Goal: Complete application form: Complete application form

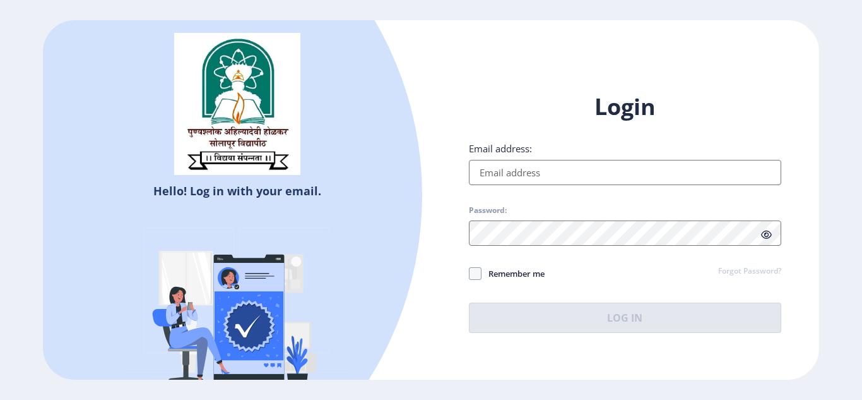
type input "[EMAIL_ADDRESS][DOMAIN_NAME]"
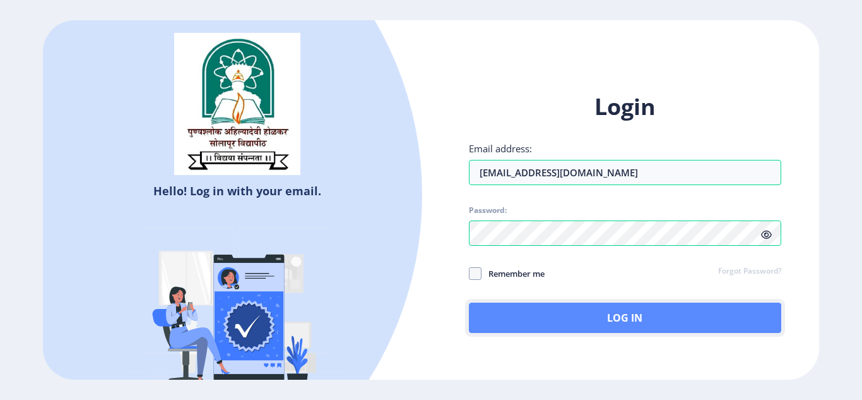
click at [518, 317] on button "Log In" at bounding box center [625, 317] width 312 height 30
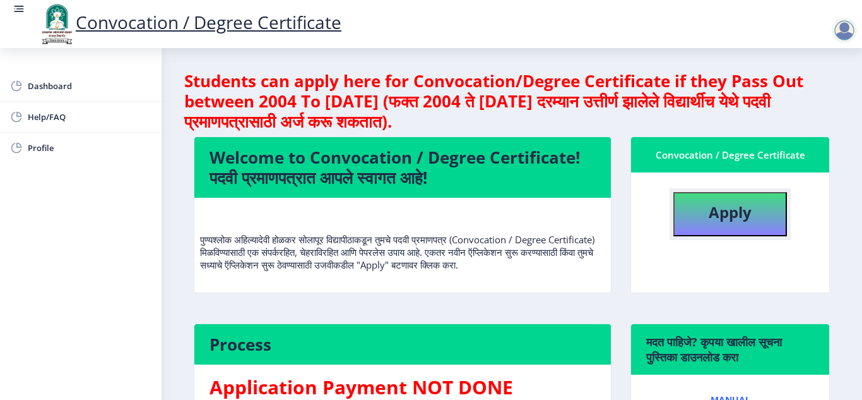
click at [690, 222] on button "Apply" at bounding box center [730, 214] width 114 height 44
select select
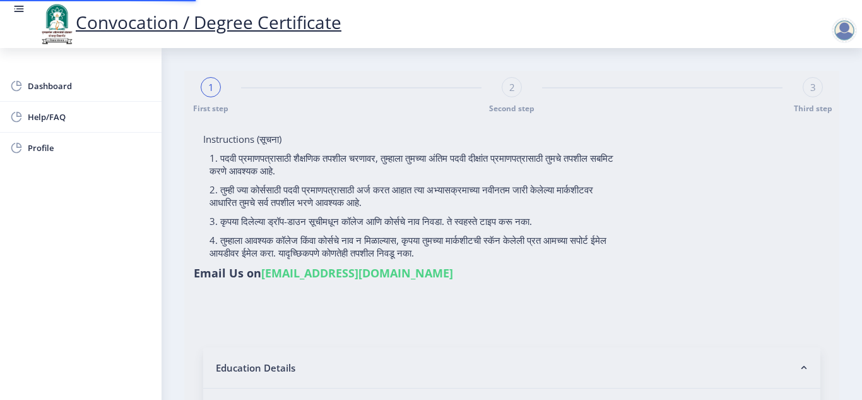
type input "[PERSON_NAME] [PERSON_NAME]"
type input "[PERSON_NAME]"
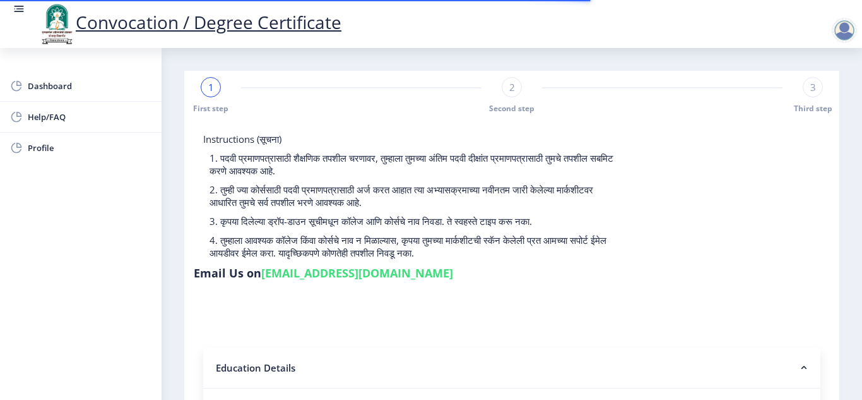
click at [805, 169] on div "Instructions (सूचना) 1. पदवी प्रमाणपत्रासाठी शैक्षणिक तपशील चरणावर, तुम्हाला तु…" at bounding box center [512, 209] width 636 height 153
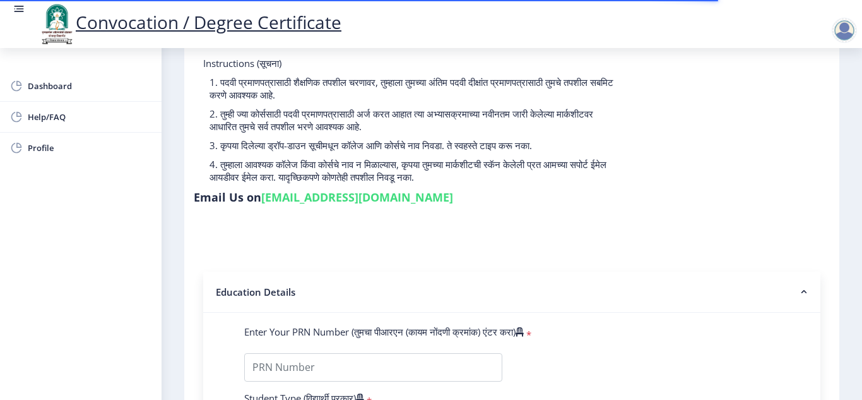
scroll to position [151, 0]
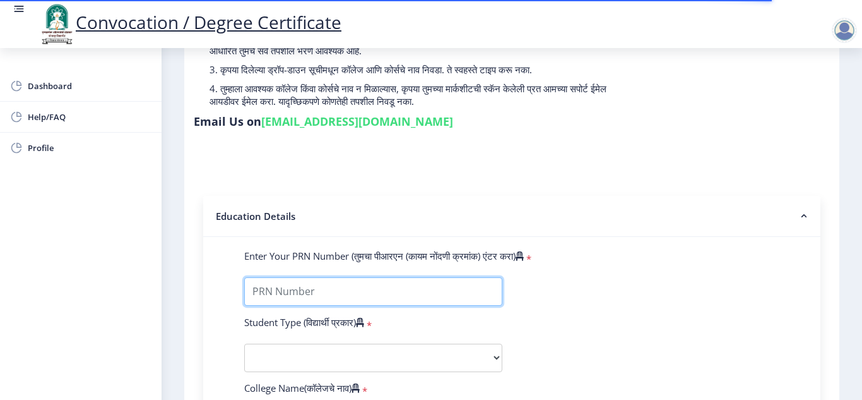
click at [338, 295] on input "Enter Your PRN Number (तुमचा पीआरएन (कायम नोंदणी क्रमांक) एंटर करा)" at bounding box center [373, 291] width 258 height 28
type input "2016032500214027"
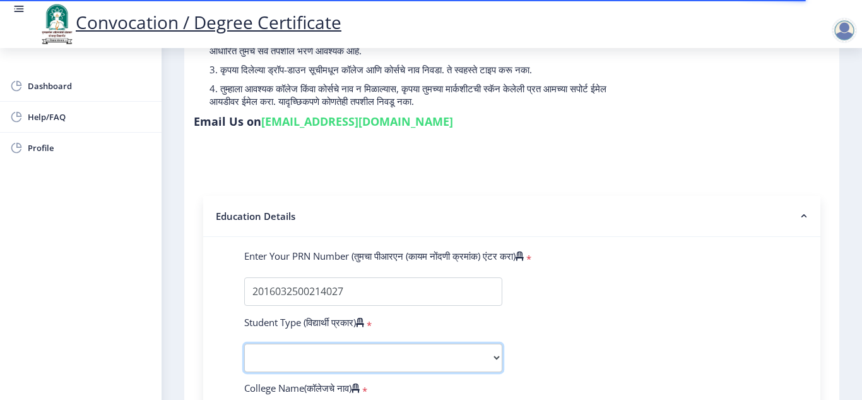
click at [298, 358] on select "Select Student Type Regular External" at bounding box center [373, 357] width 258 height 28
select select "Regular"
click at [244, 343] on select "Select Student Type Regular External" at bounding box center [373, 357] width 258 height 28
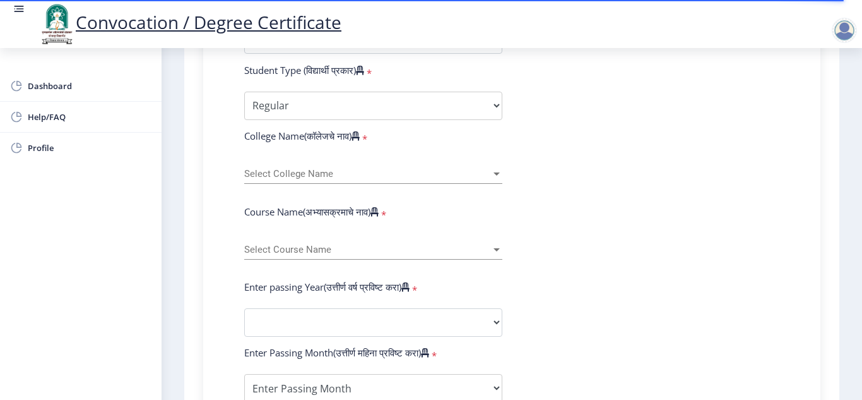
scroll to position [404, 0]
click at [401, 172] on span "Select College Name" at bounding box center [367, 173] width 247 height 11
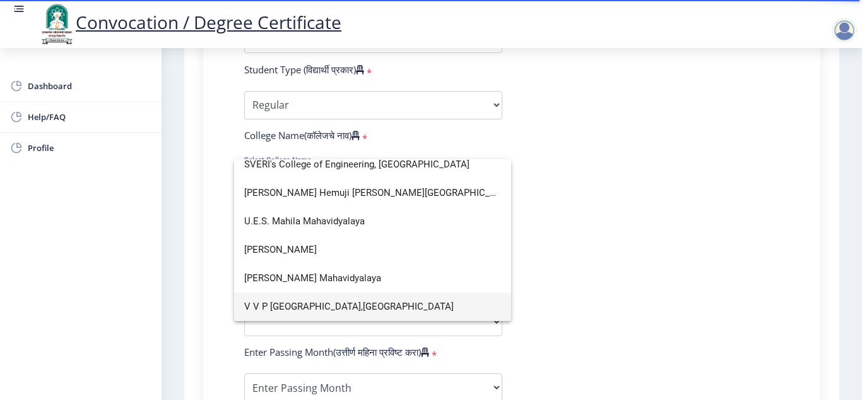
scroll to position [1770, 0]
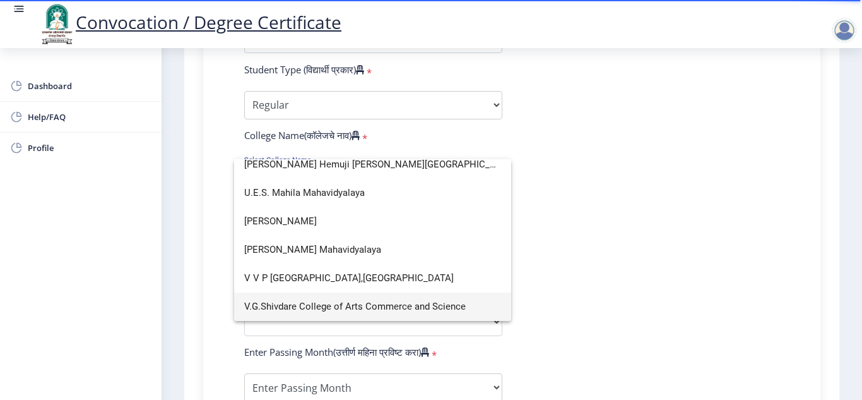
type input "v"
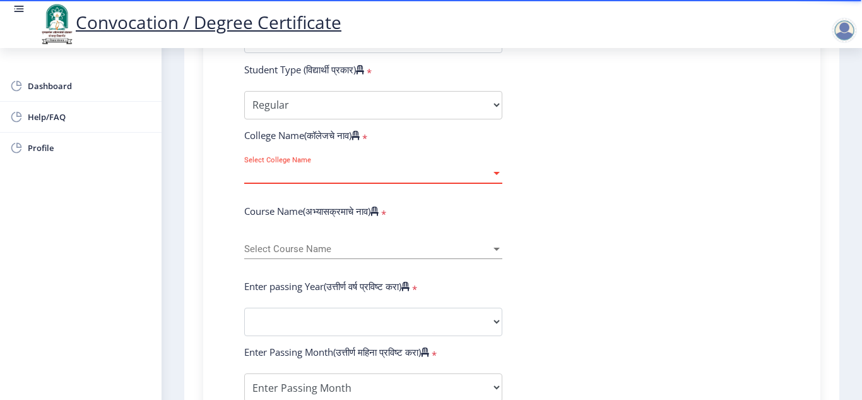
click at [401, 172] on span "Select College Name" at bounding box center [367, 173] width 247 height 11
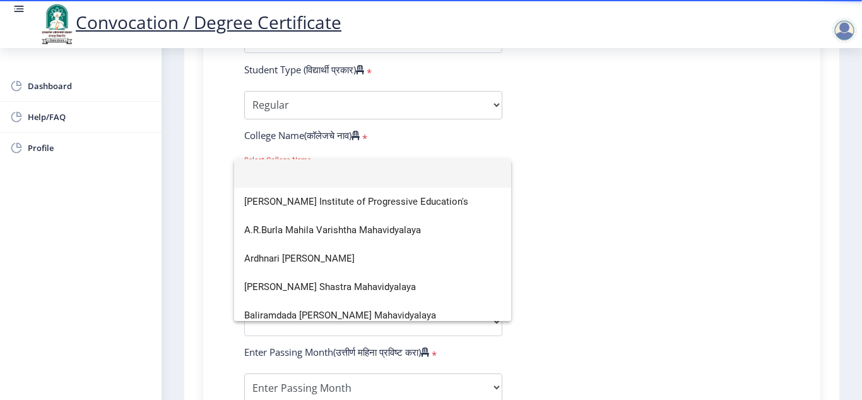
type input "v"
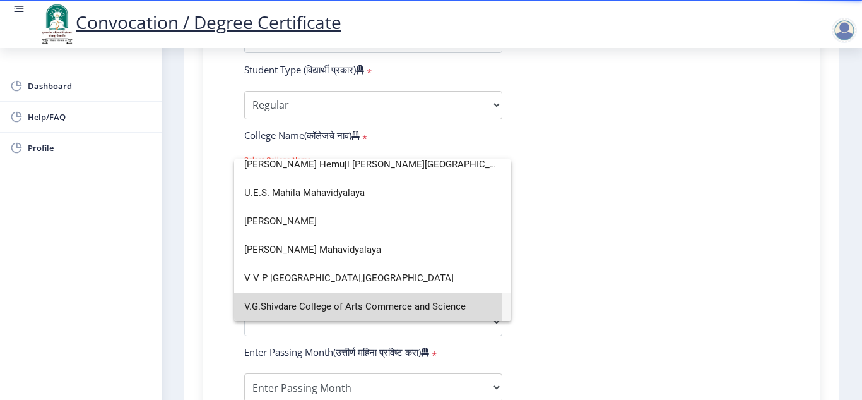
click at [295, 304] on span "V.G.Shivdare College of Arts Commerce and Science" at bounding box center [372, 306] width 257 height 28
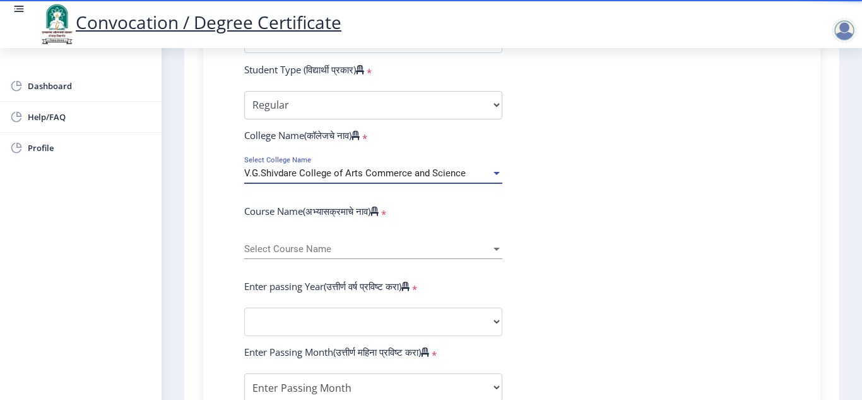
click at [307, 246] on span "Select Course Name" at bounding box center [367, 249] width 247 height 11
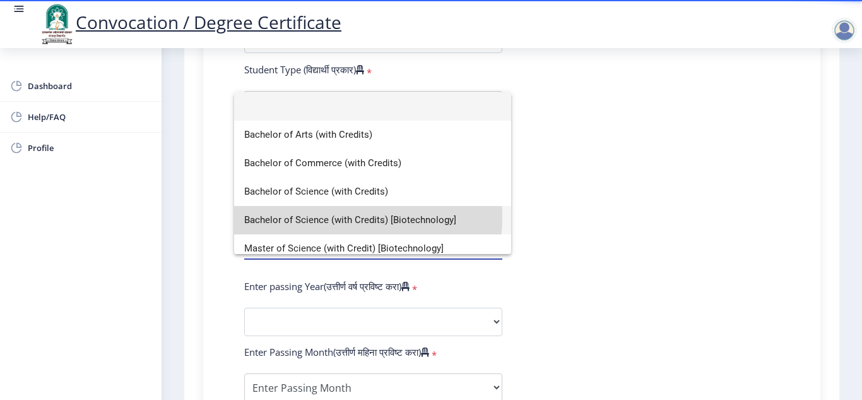
click at [305, 216] on span "Bachelor of Science (with Credits) [Biotechnology]" at bounding box center [372, 220] width 257 height 28
select select
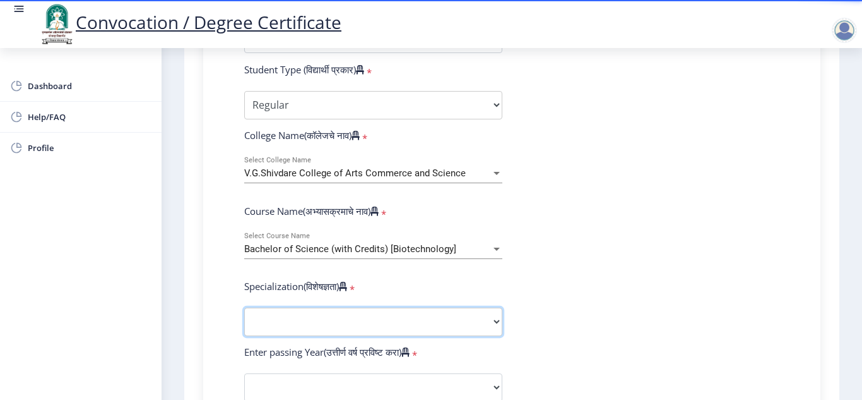
click at [307, 317] on select "Specialization Botany Chemistry Computer Science Electronics Geology Mathematic…" at bounding box center [373, 321] width 258 height 28
click at [294, 332] on select "Sub-Degree Biotechnology Entire Computer Science Entrepreneurship Other" at bounding box center [373, 321] width 258 height 28
select select "Biotechnology"
click at [244, 307] on select "Sub-Degree Biotechnology Entire Computer Science Entrepreneurship Other" at bounding box center [373, 321] width 258 height 28
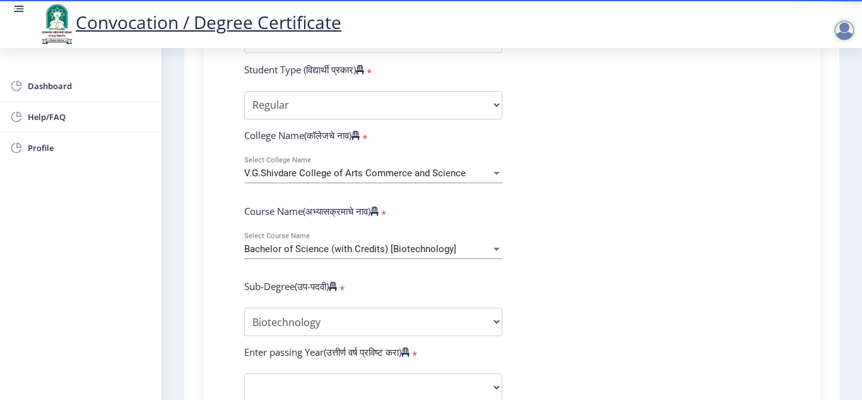
click at [571, 327] on form "Enter Your PRN Number (तुमचा पीआरएन (कायम नोंदणी क्रमांक) एंटर करा) * Student T…" at bounding box center [512, 364] width 554 height 735
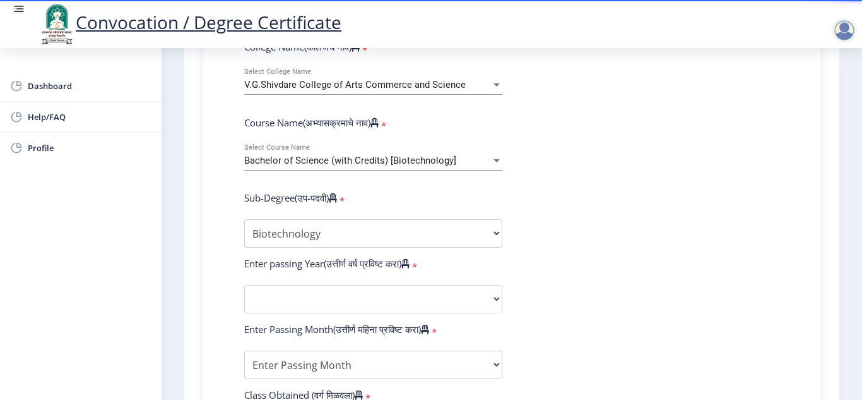
scroll to position [555, 0]
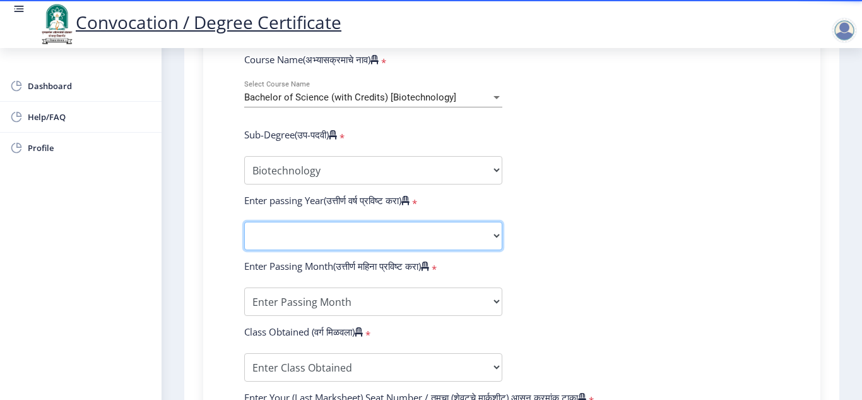
click at [287, 235] on select "2025 2024 2023 2022 2021 2020 2019 2018 2017 2016 2015 2014 2013 2012 2011 2010…" at bounding box center [373, 236] width 258 height 28
select select "2019"
click at [244, 222] on select "2025 2024 2023 2022 2021 2020 2019 2018 2017 2016 2015 2014 2013 2012 2011 2010…" at bounding box center [373, 236] width 258 height 28
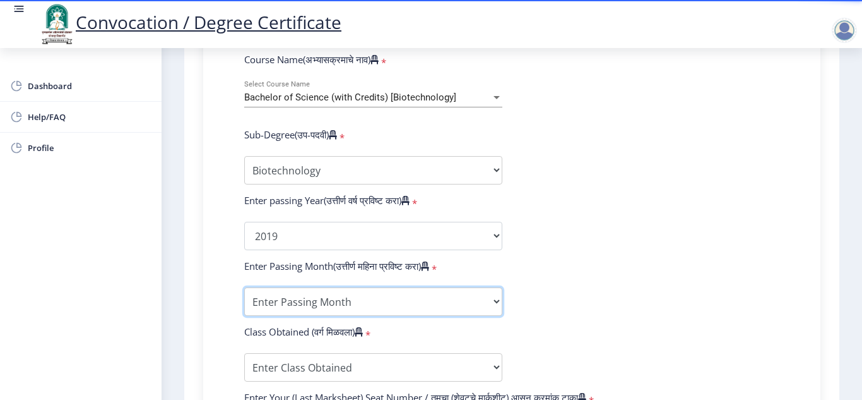
click at [301, 314] on select "Enter Passing Month March April May October November December" at bounding box center [373, 301] width 258 height 28
select select "March"
click at [244, 287] on select "Enter Passing Month March April May October November December" at bounding box center [373, 301] width 258 height 28
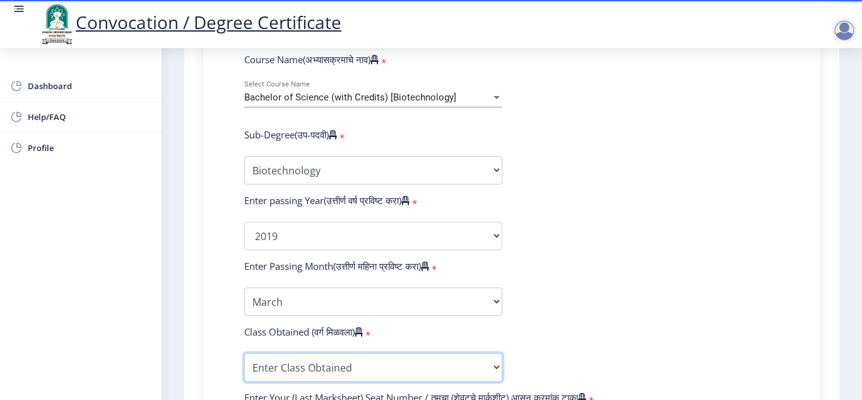
click at [292, 369] on select "Enter Class Obtained FIRST CLASS WITH DISTINCTION FIRST CLASS HIGHER SECOND CLA…" at bounding box center [373, 367] width 258 height 28
select select "Grade A"
click at [244, 353] on select "Enter Class Obtained FIRST CLASS WITH DISTINCTION FIRST CLASS HIGHER SECOND CLA…" at bounding box center [373, 367] width 258 height 28
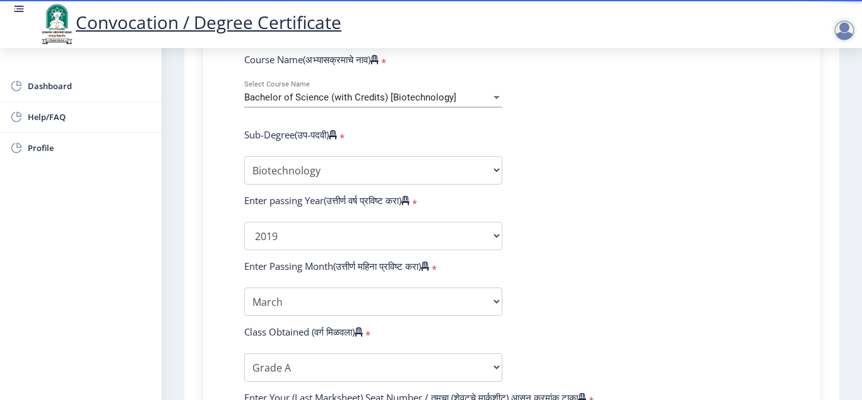
click at [661, 336] on form "Enter Your PRN Number (तुमचा पीआरएन (कायम नोंदणी क्रमांक) एंटर करा) * Student T…" at bounding box center [512, 212] width 554 height 735
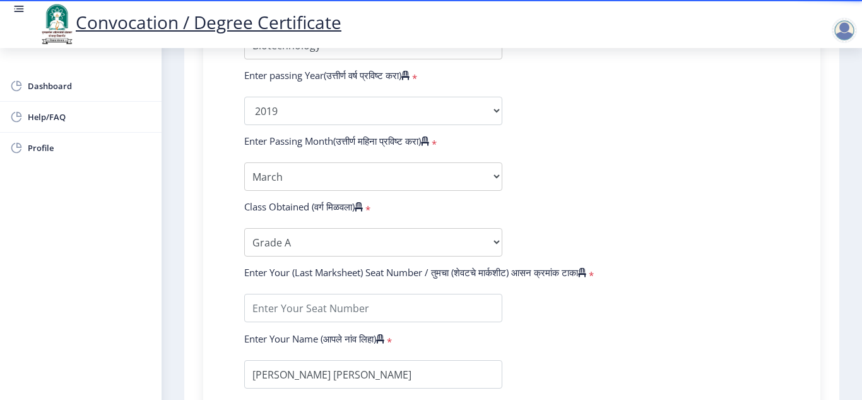
scroll to position [682, 0]
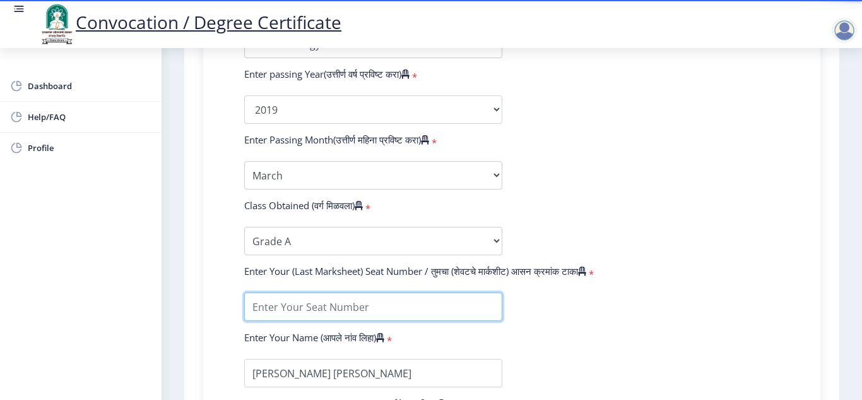
click at [338, 302] on input "textarea" at bounding box center [373, 306] width 258 height 28
type input "825763"
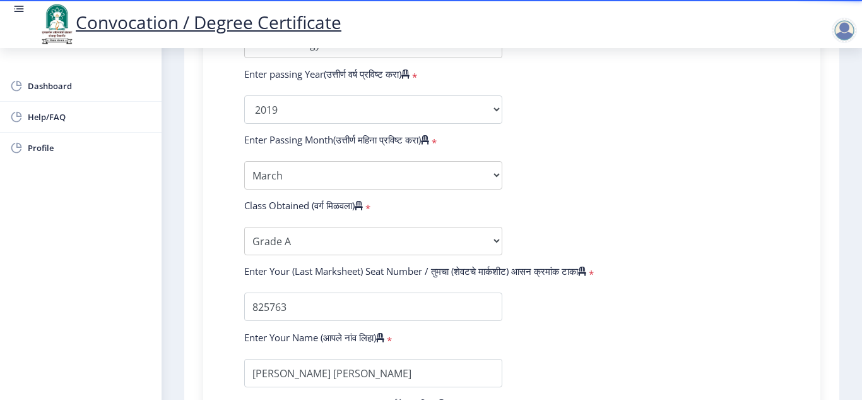
click at [651, 336] on form "Enter Your PRN Number (तुमचा पीआरएन (कायम नोंदणी क्रमांक) एंटर करा) * Student T…" at bounding box center [512, 86] width 554 height 735
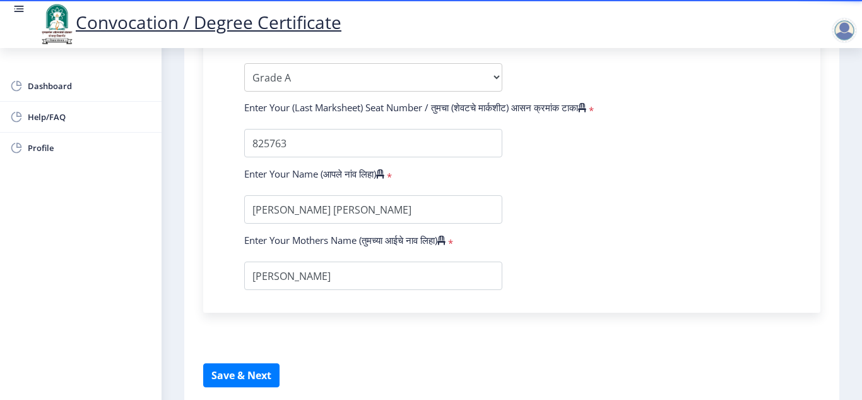
scroll to position [898, 0]
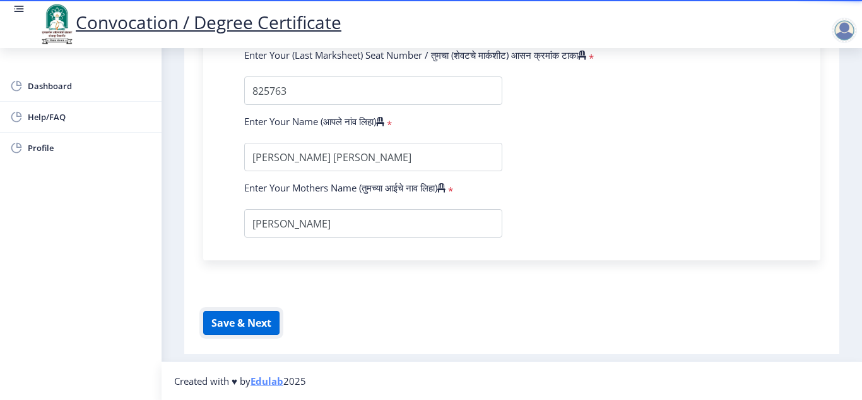
click at [232, 320] on button "Save & Next" at bounding box center [241, 323] width 76 height 24
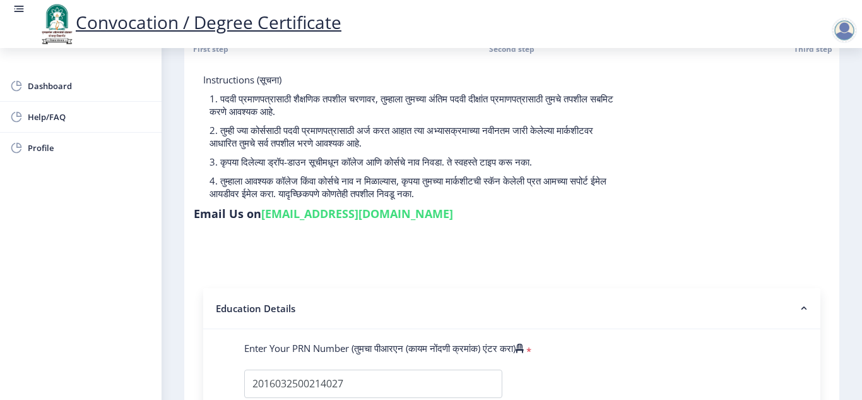
scroll to position [0, 0]
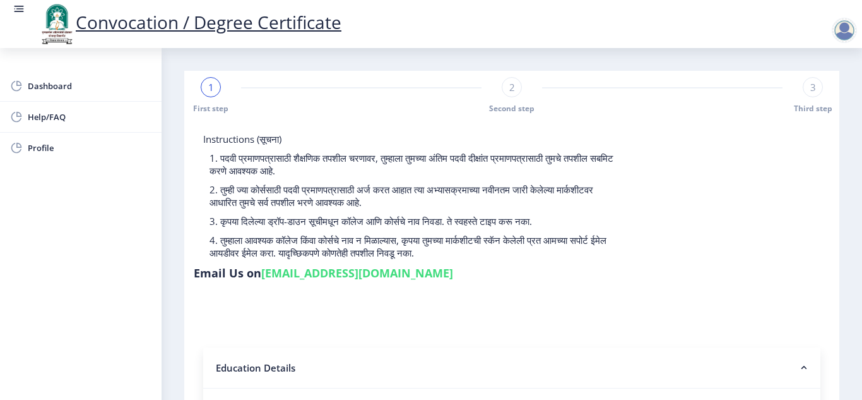
click at [512, 91] on span "2" at bounding box center [512, 87] width 6 height 13
select select "Regular"
select select "Biotechnology"
select select "2019"
select select "March"
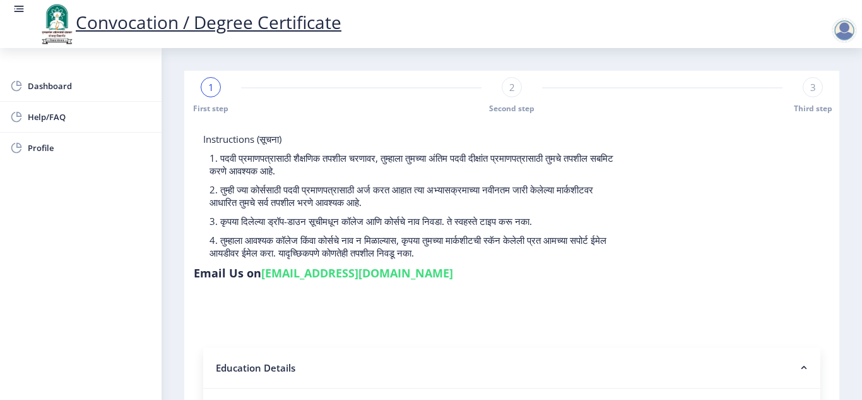
select select "Grade A"
click at [803, 88] on div "3" at bounding box center [813, 87] width 20 height 20
select select "Regular"
select select "Biotechnology"
select select "2019"
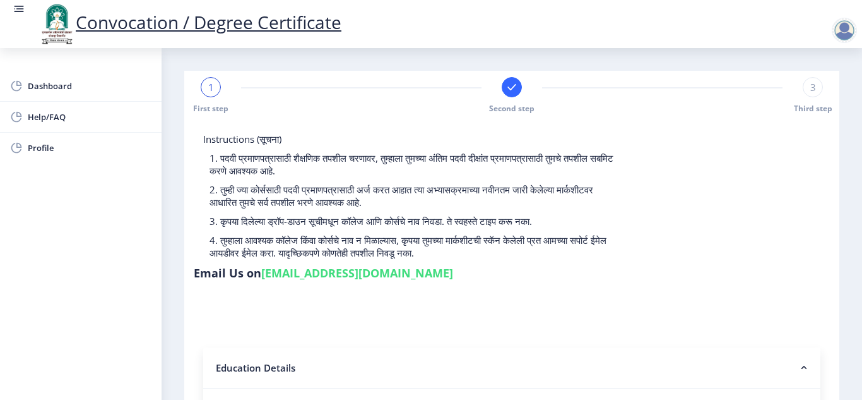
select select "March"
select select "Grade A"
click at [703, 262] on div "Instructions (सूचना) 1. पदवी प्रमाणपत्रासाठी शैक्षणिक तपशील चरणावर, तुम्हाला तु…" at bounding box center [512, 209] width 636 height 153
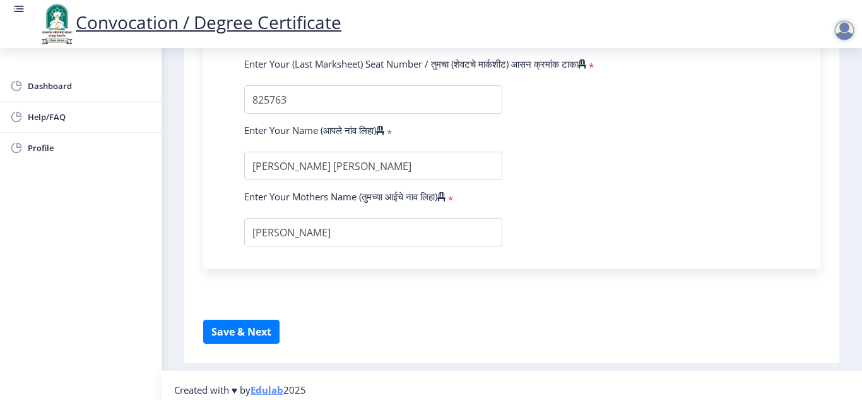
scroll to position [898, 0]
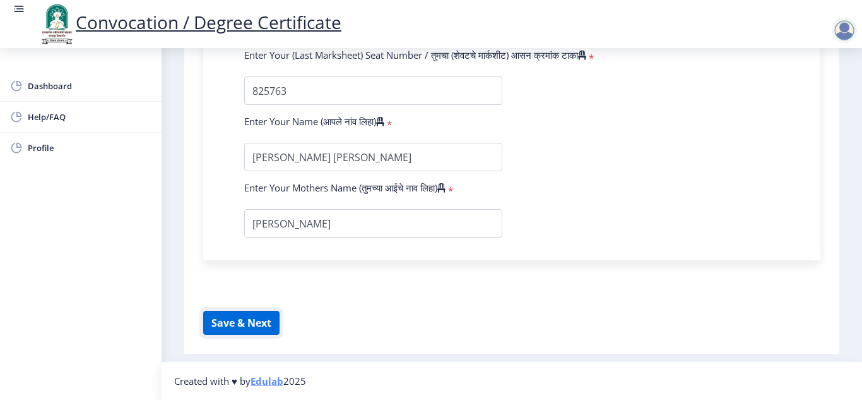
click at [278, 322] on button "Save & Next" at bounding box center [241, 323] width 76 height 24
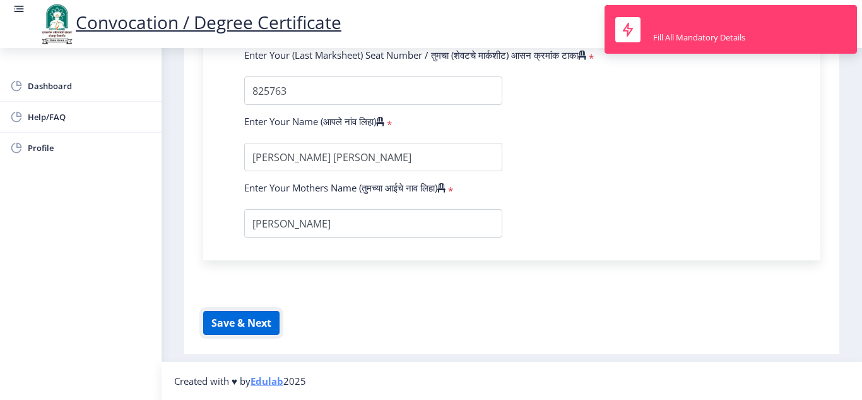
click at [278, 322] on button "Save & Next" at bounding box center [241, 323] width 76 height 24
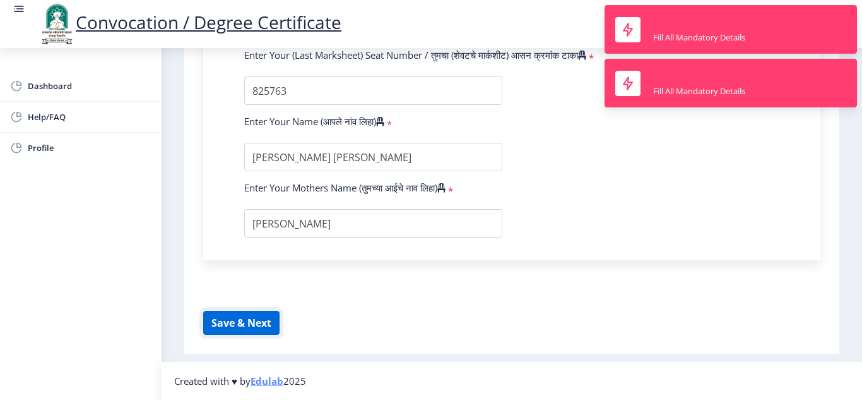
click at [278, 322] on button "Save & Next" at bounding box center [241, 323] width 76 height 24
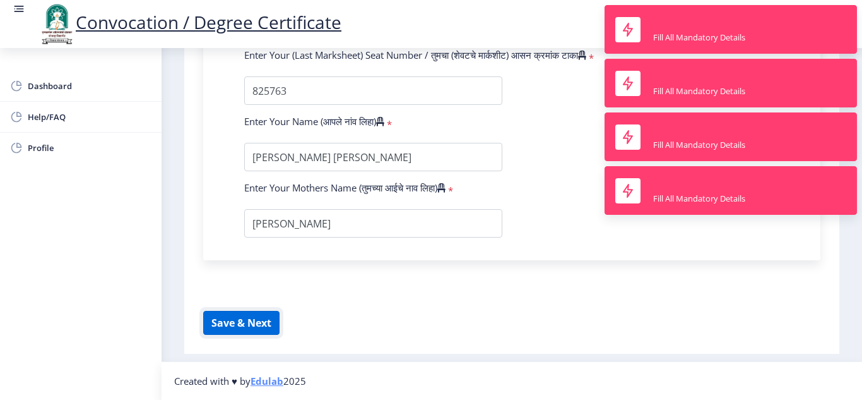
click at [278, 322] on button "Save & Next" at bounding box center [241, 323] width 76 height 24
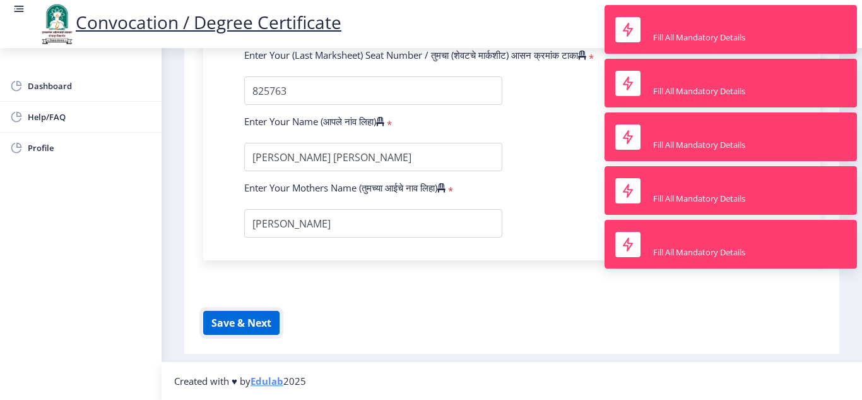
click at [278, 322] on button "Save & Next" at bounding box center [241, 323] width 76 height 24
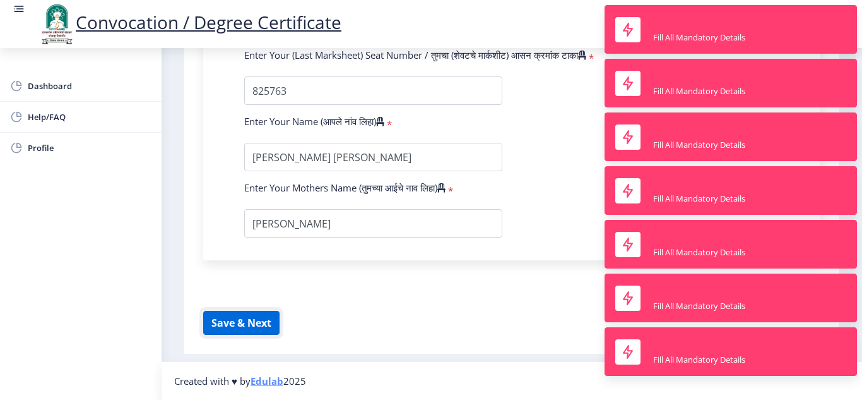
click at [278, 322] on button "Save & Next" at bounding box center [241, 323] width 76 height 24
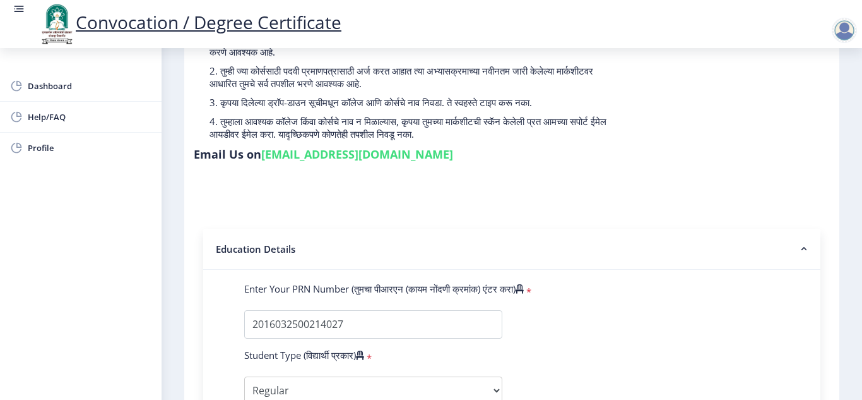
scroll to position [0, 0]
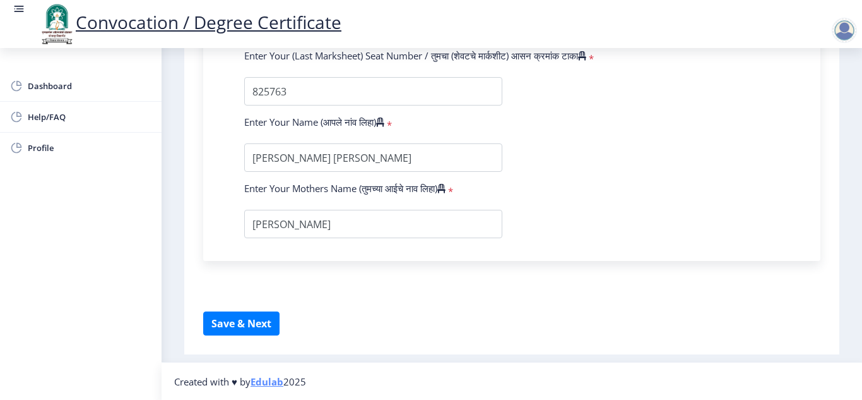
scroll to position [898, 0]
click at [246, 319] on button "Save & Next" at bounding box center [241, 323] width 76 height 24
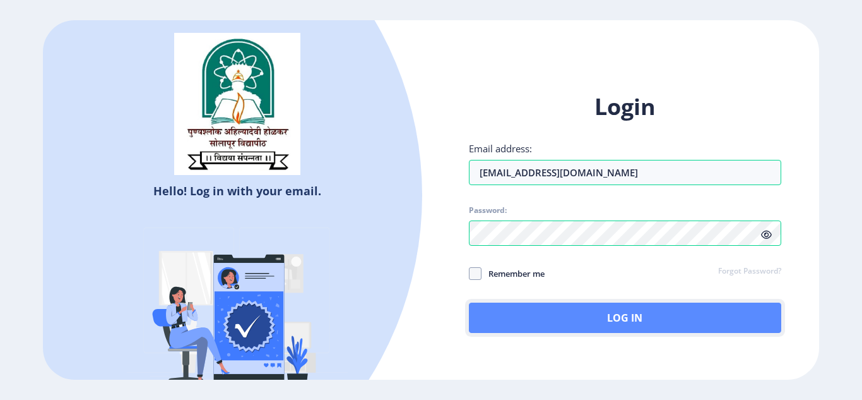
click at [527, 313] on button "Log In" at bounding box center [625, 317] width 312 height 30
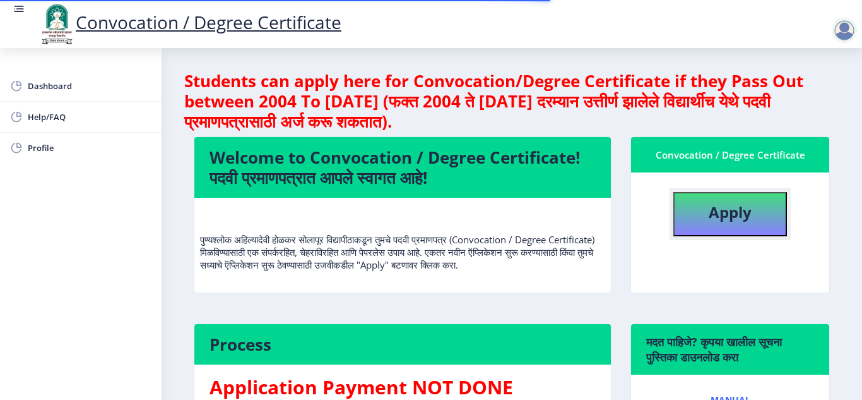
click at [684, 218] on button "Apply" at bounding box center [730, 214] width 114 height 44
select select
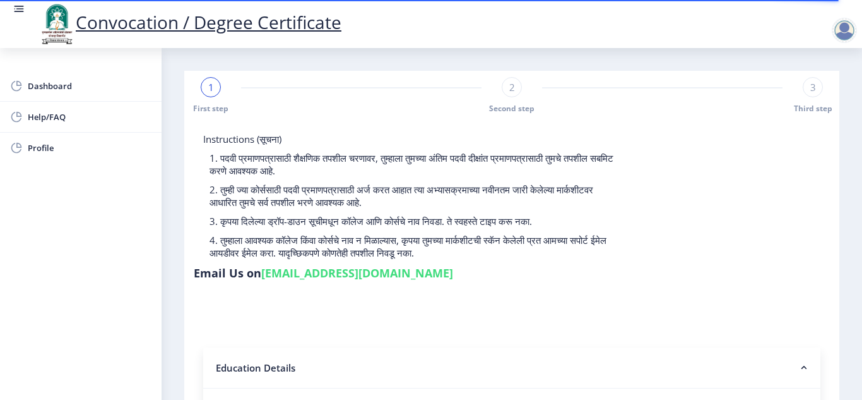
click at [513, 95] on div "2" at bounding box center [512, 87] width 20 height 20
select select
click at [813, 88] on div "3" at bounding box center [813, 87] width 20 height 20
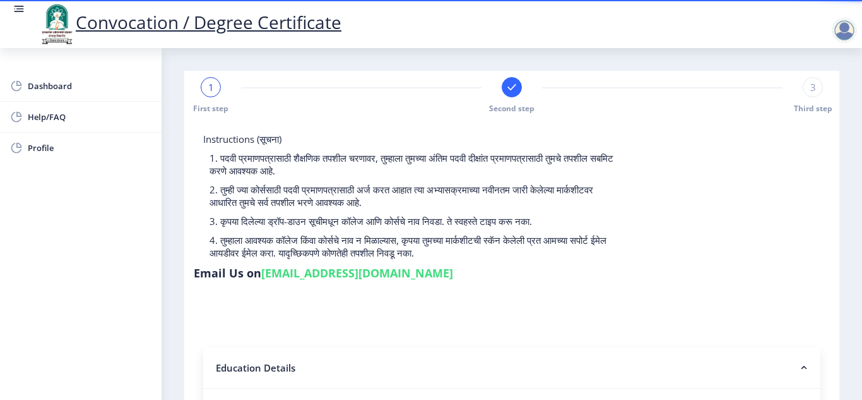
select select
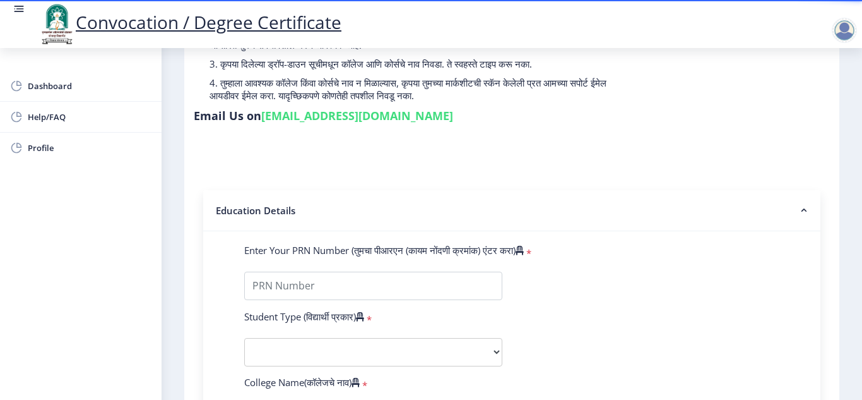
scroll to position [177, 0]
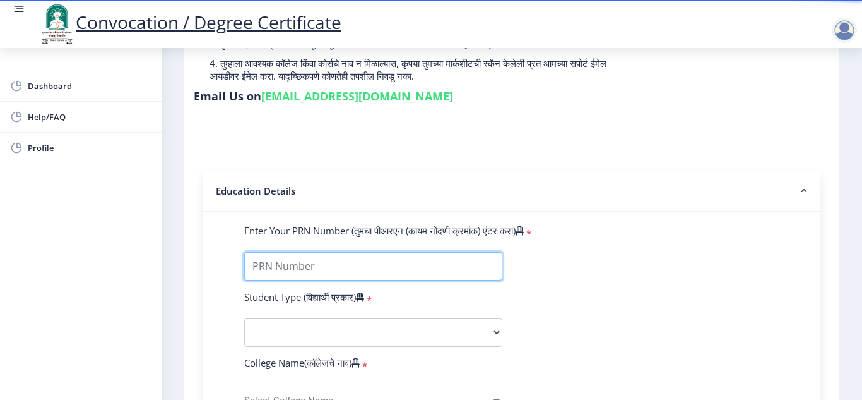
click at [434, 268] on input "Enter Your PRN Number (तुमचा पीआरएन (कायम नोंदणी क्रमांक) एंटर करा)" at bounding box center [373, 266] width 258 height 28
type input "2016032500214027"
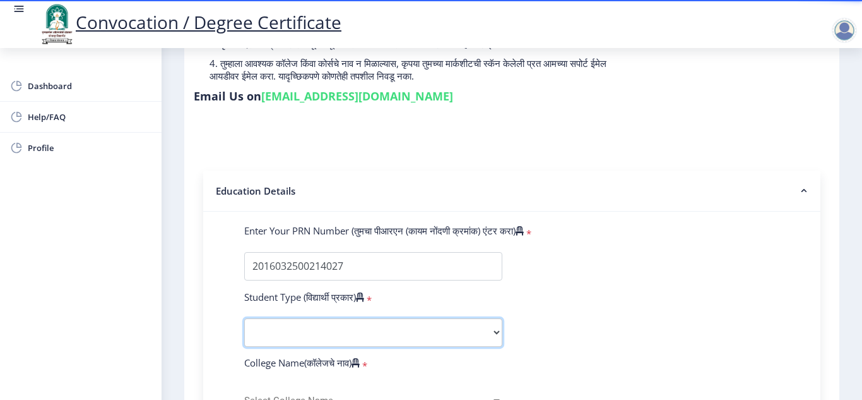
click at [336, 333] on select "Select Student Type Regular External" at bounding box center [373, 332] width 258 height 28
select select "Regular"
click at [244, 318] on select "Select Student Type Regular External" at bounding box center [373, 332] width 258 height 28
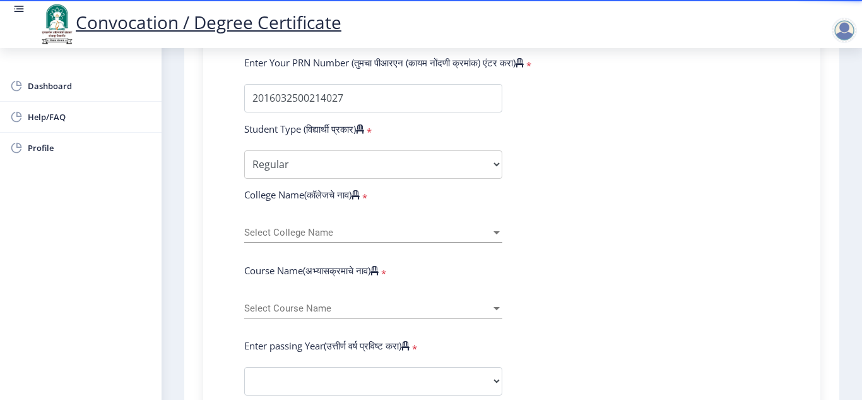
scroll to position [379, 0]
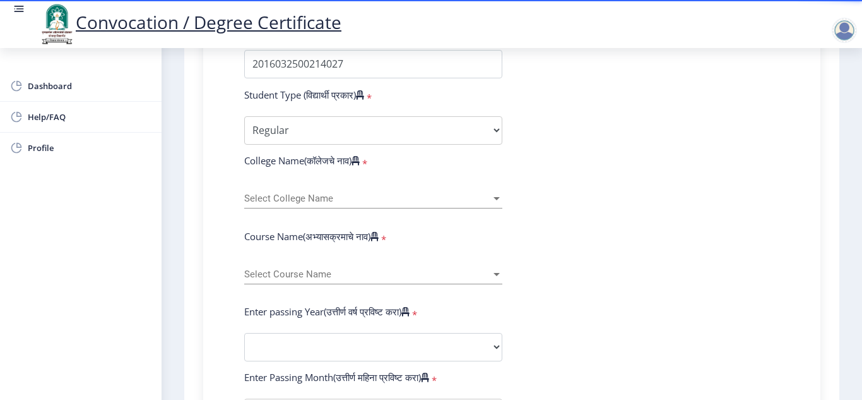
click at [321, 196] on span "Select College Name" at bounding box center [367, 198] width 247 height 11
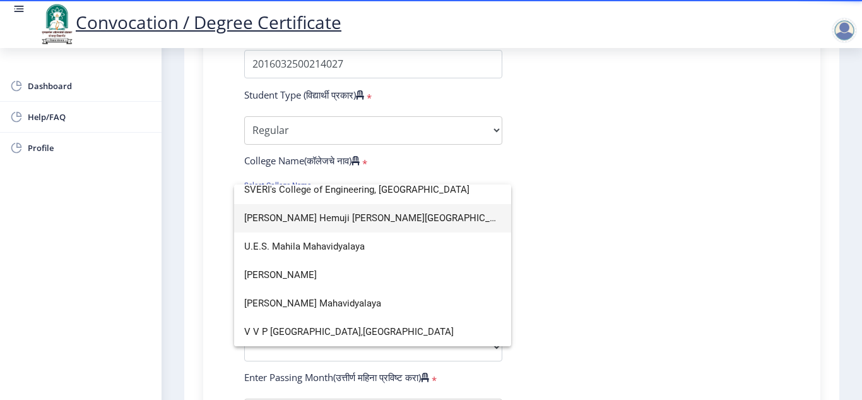
scroll to position [1770, 0]
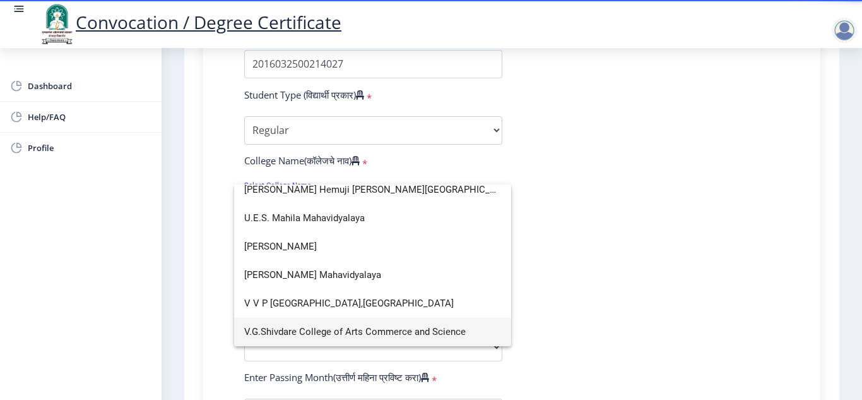
type input "V"
click at [316, 329] on span "V.G.Shivdare College of Arts Commerce and Science" at bounding box center [372, 331] width 257 height 28
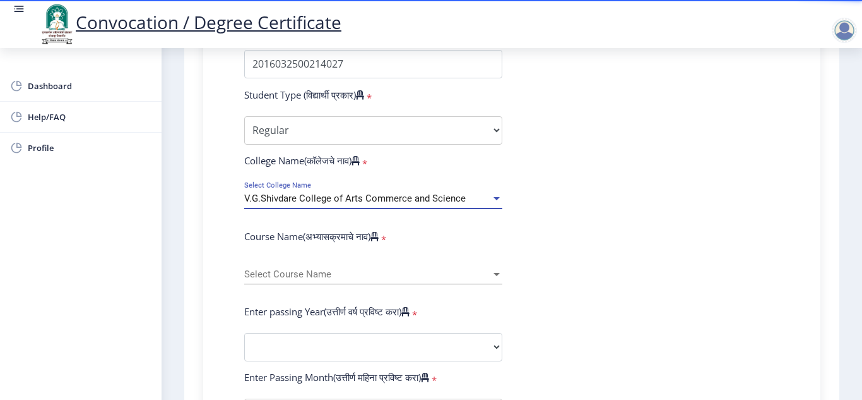
click at [290, 272] on span "Select Course Name" at bounding box center [367, 274] width 247 height 11
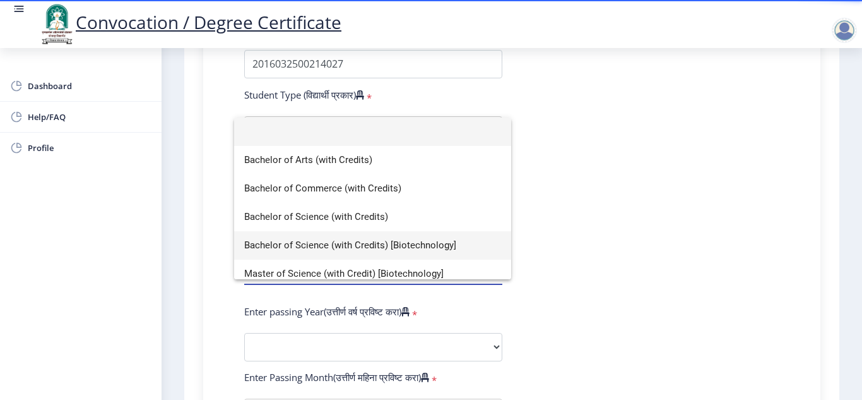
click at [280, 244] on span "Bachelor of Science (with Credits) [Biotechnology]" at bounding box center [372, 245] width 257 height 28
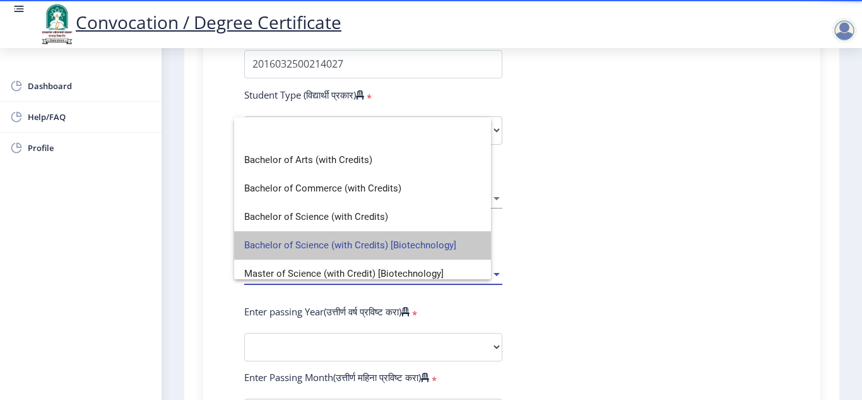
select select
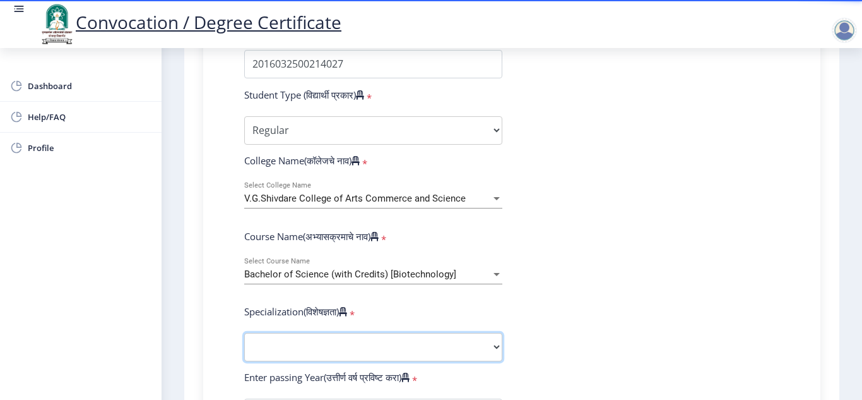
click at [357, 345] on select "Specialization Botany Chemistry Computer Science Electronics Geology Mathematic…" at bounding box center [373, 347] width 258 height 28
click at [417, 355] on select "Sub-Degree Biotechnology Entire Computer Science Entrepreneurship Other" at bounding box center [373, 347] width 258 height 28
select select "Biotechnology"
click at [244, 333] on select "Sub-Degree Biotechnology Entire Computer Science Entrepreneurship Other" at bounding box center [373, 347] width 258 height 28
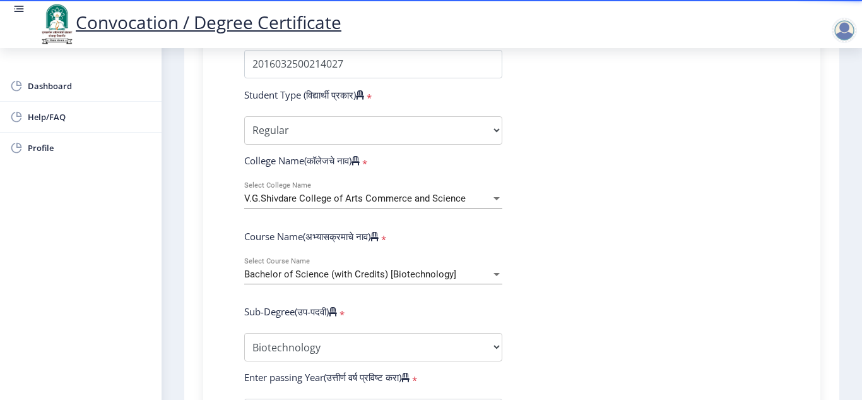
click at [696, 346] on form "Enter Your PRN Number (तुमचा पीआरएन (कायम नोंदणी क्रमांक) एंटर करा) * Student T…" at bounding box center [512, 389] width 554 height 735
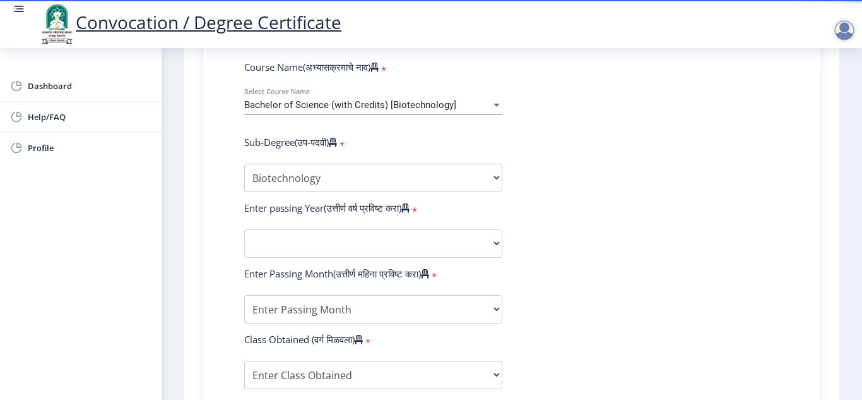
scroll to position [555, 0]
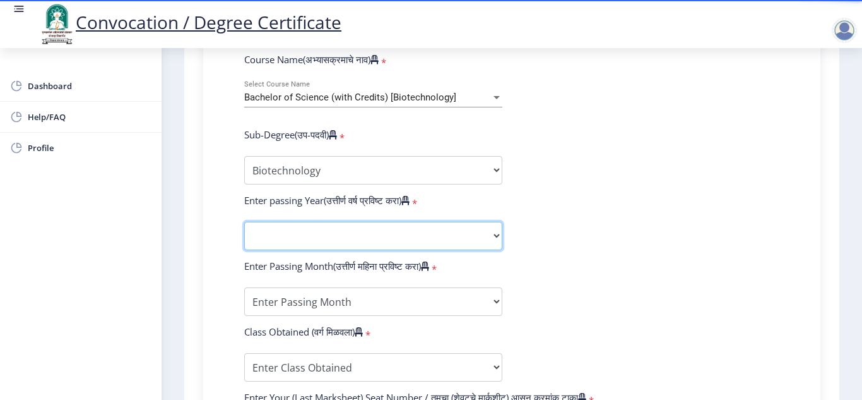
click at [423, 222] on select "2025 2024 2023 2022 2021 2020 2019 2018 2017 2016 2015 2014 2013 2012 2011 2010…" at bounding box center [373, 236] width 258 height 28
select select "2019"
click at [244, 222] on select "2025 2024 2023 2022 2021 2020 2019 2018 2017 2016 2015 2014 2013 2012 2011 2010…" at bounding box center [373, 236] width 258 height 28
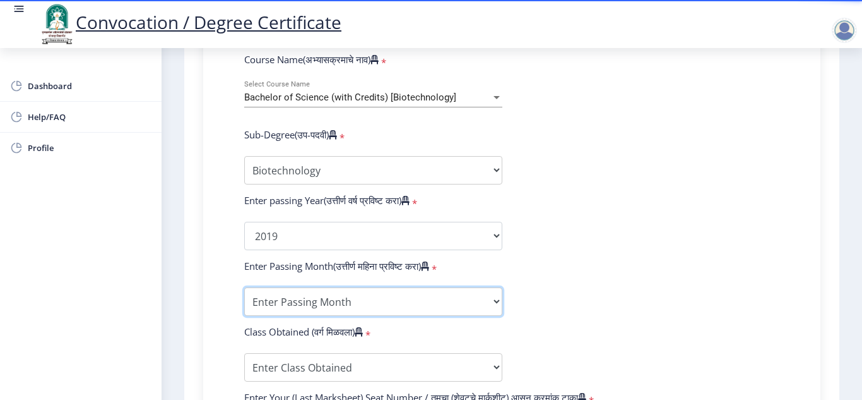
click at [340, 308] on select "Enter Passing Month March April May October November December" at bounding box center [373, 301] width 258 height 28
select select "March"
click at [244, 287] on select "Enter Passing Month March April May October November December" at bounding box center [373, 301] width 258 height 28
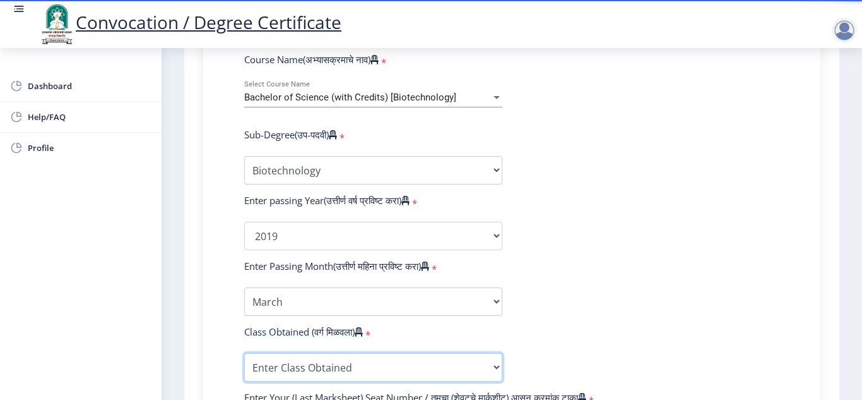
click at [341, 365] on select "Enter Class Obtained FIRST CLASS WITH DISTINCTION FIRST CLASS HIGHER SECOND CLA…" at bounding box center [373, 367] width 258 height 28
select select "Grade A"
click at [244, 353] on select "Enter Class Obtained FIRST CLASS WITH DISTINCTION FIRST CLASS HIGHER SECOND CLA…" at bounding box center [373, 367] width 258 height 28
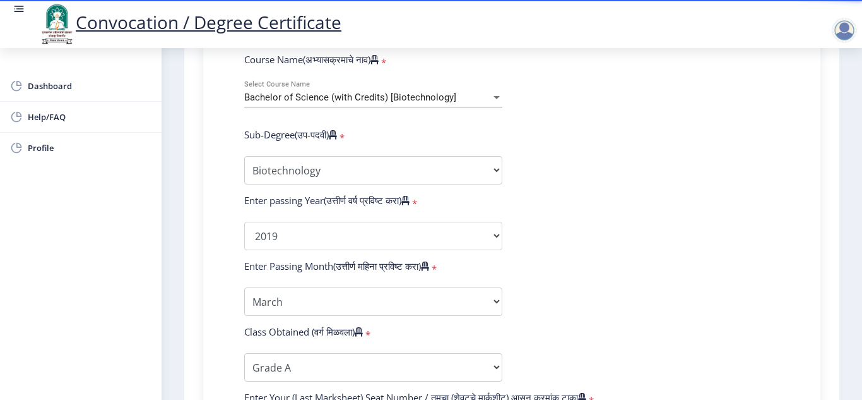
click at [717, 269] on form "Enter Your PRN Number (तुमचा पीआरएन (कायम नोंदणी क्रमांक) एंटर करा) * Student T…" at bounding box center [512, 212] width 554 height 735
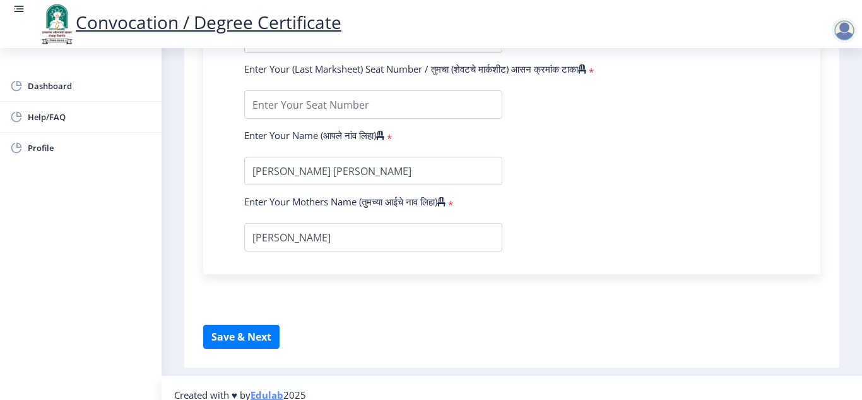
scroll to position [858, 0]
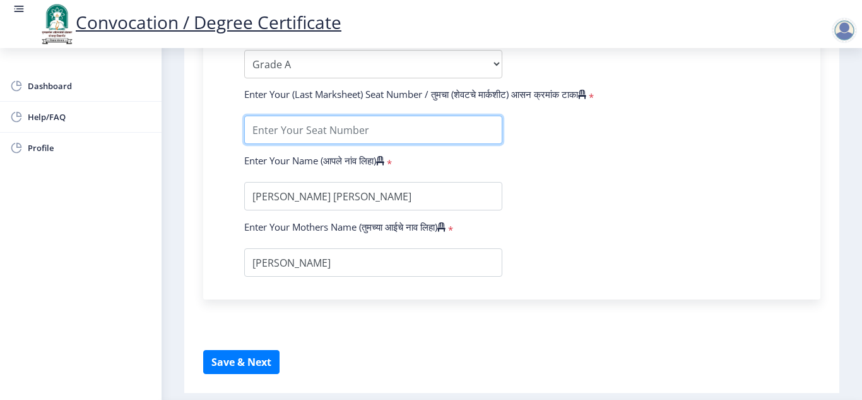
click at [411, 136] on input "textarea" at bounding box center [373, 130] width 258 height 28
type input "825763"
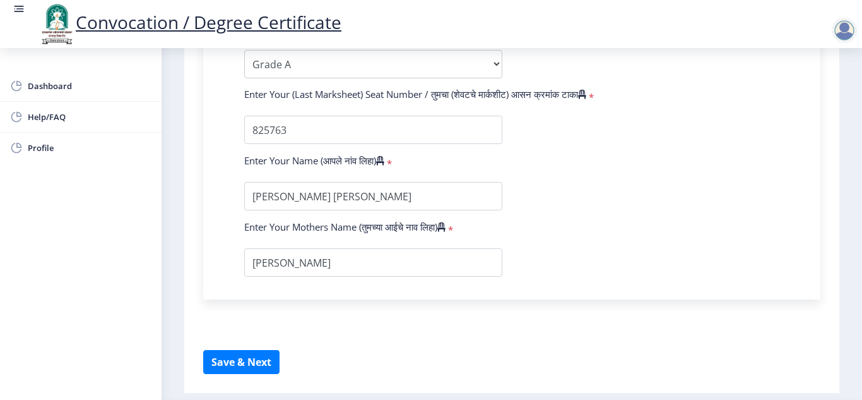
click at [252, 365] on button "Save & Next" at bounding box center [241, 362] width 76 height 24
click at [259, 362] on button "Save & Next" at bounding box center [241, 362] width 76 height 24
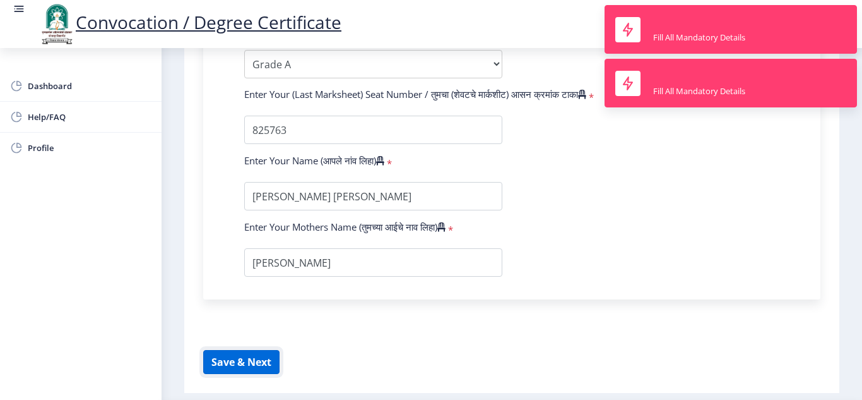
click at [259, 362] on button "Save & Next" at bounding box center [241, 362] width 76 height 24
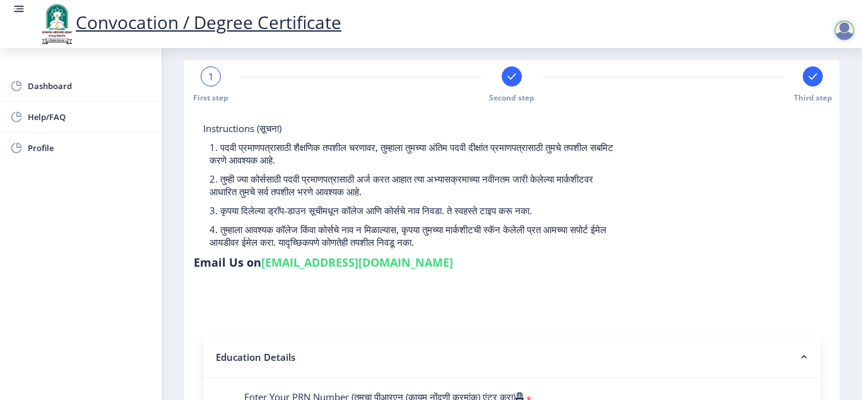
scroll to position [0, 0]
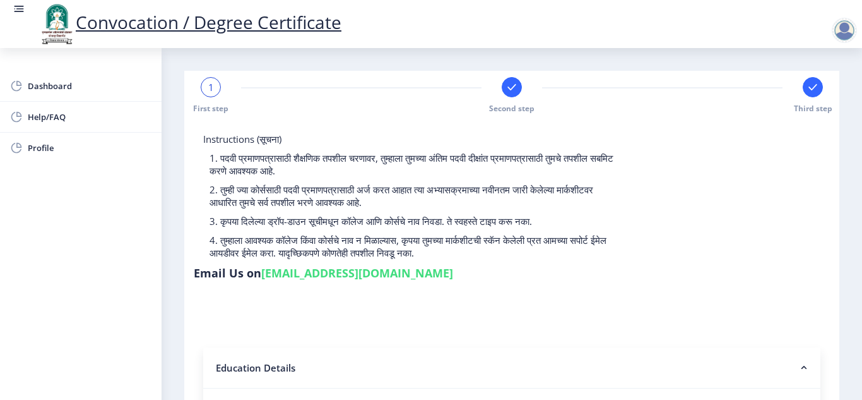
click at [787, 369] on nb-accordion-item-header "Education Details" at bounding box center [511, 367] width 617 height 41
click at [682, 305] on form "Instructions (सूचना) 1. पदवी प्रमाणपत्रासाठी शैक्षणिक तपशील चरणावर, तुम्हाला तु…" at bounding box center [511, 297] width 617 height 329
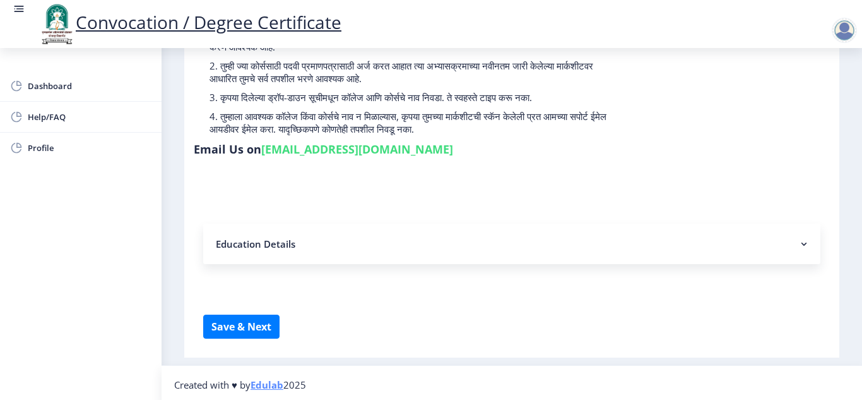
scroll to position [127, 0]
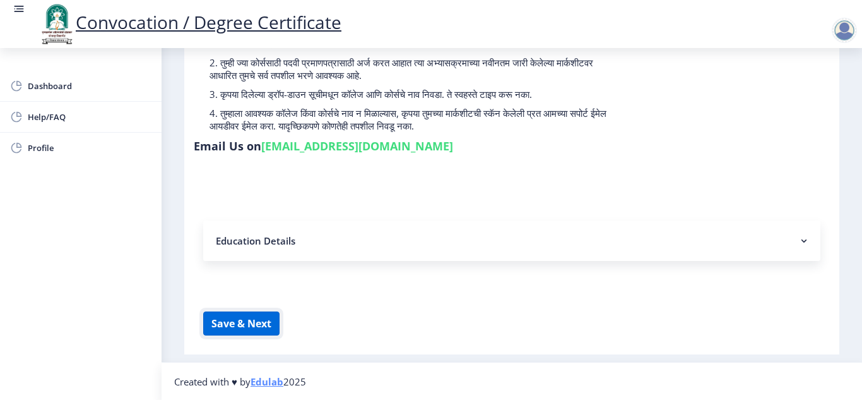
click at [222, 318] on button "Save & Next" at bounding box center [241, 323] width 76 height 24
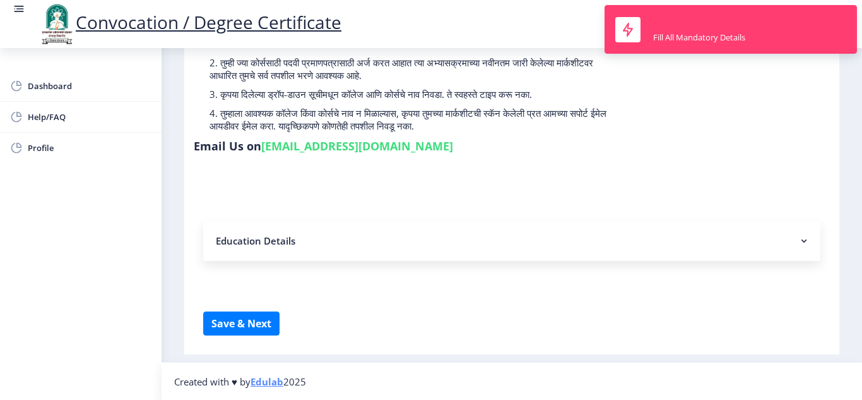
click at [730, 139] on div "Instructions (सूचना) 1. पदवी प्रमाणपत्रासाठी शैक्षणिक तपशील चरणावर, तुम्हाला तु…" at bounding box center [512, 82] width 636 height 153
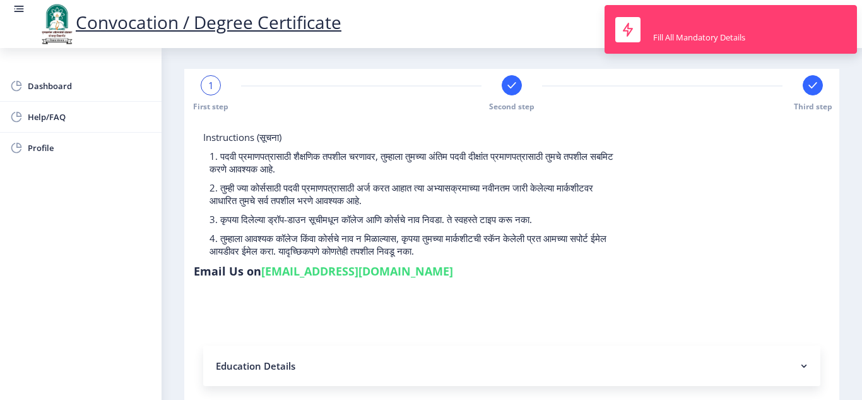
scroll to position [0, 0]
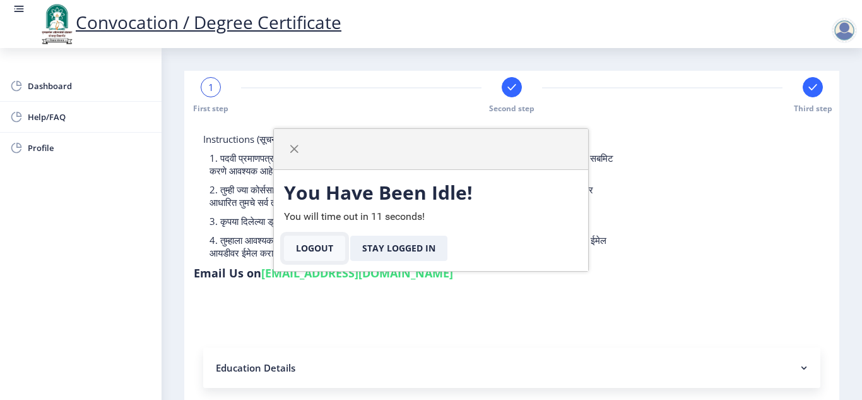
click at [297, 249] on button "Logout" at bounding box center [314, 247] width 61 height 25
